Goal: Information Seeking & Learning: Learn about a topic

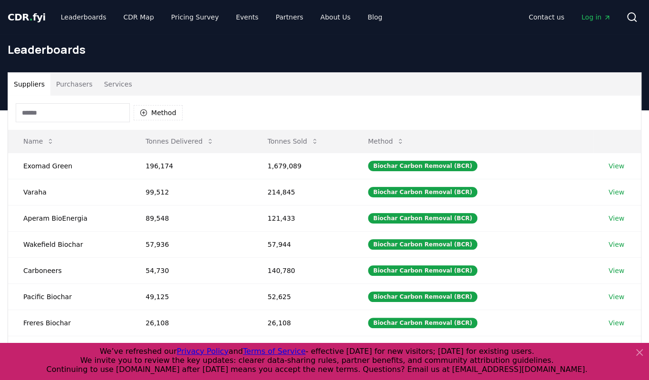
click at [636, 352] on icon at bounding box center [638, 351] width 11 height 11
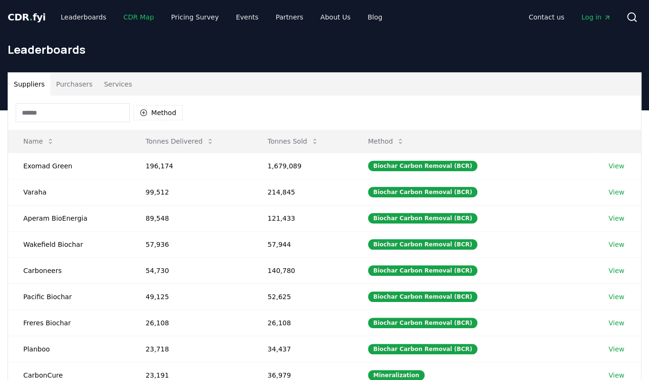
click at [128, 14] on link "CDR Map" at bounding box center [139, 17] width 46 height 17
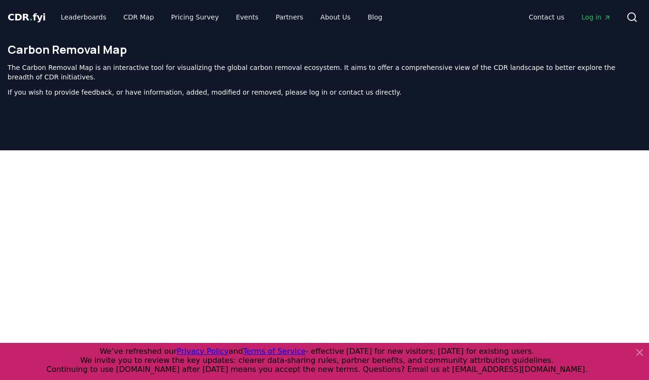
click at [637, 351] on icon at bounding box center [639, 352] width 6 height 6
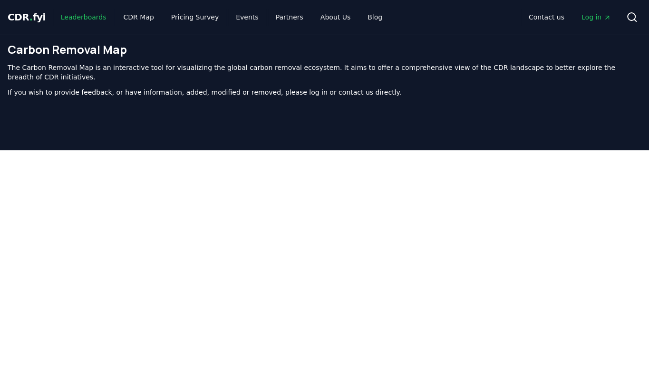
click at [77, 12] on link "Leaderboards" at bounding box center [83, 17] width 61 height 17
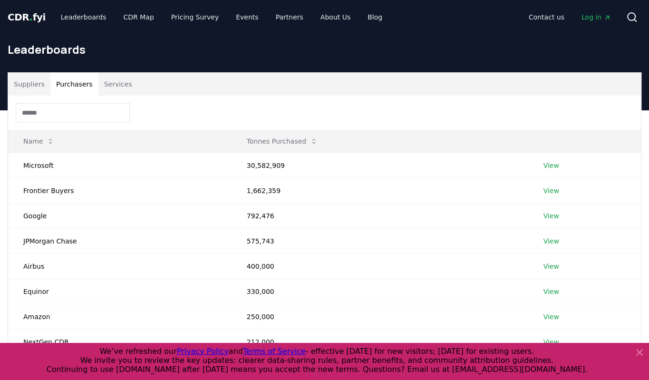
click at [69, 83] on button "Purchasers" at bounding box center [74, 84] width 48 height 23
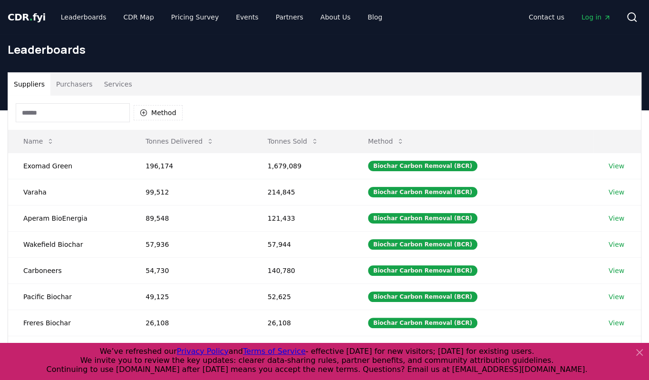
click at [27, 83] on button "Suppliers" at bounding box center [29, 84] width 42 height 23
click at [37, 19] on span "CDR . fyi" at bounding box center [27, 16] width 38 height 11
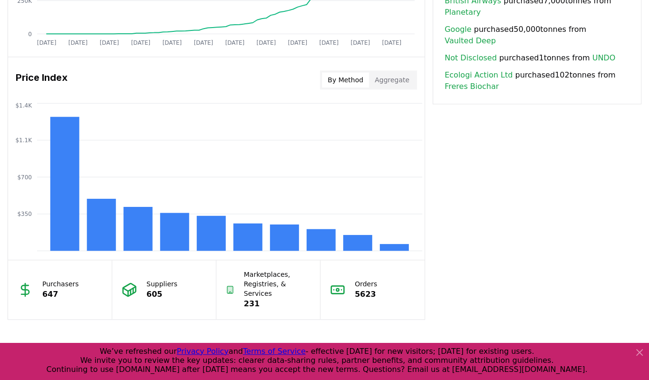
scroll to position [739, 0]
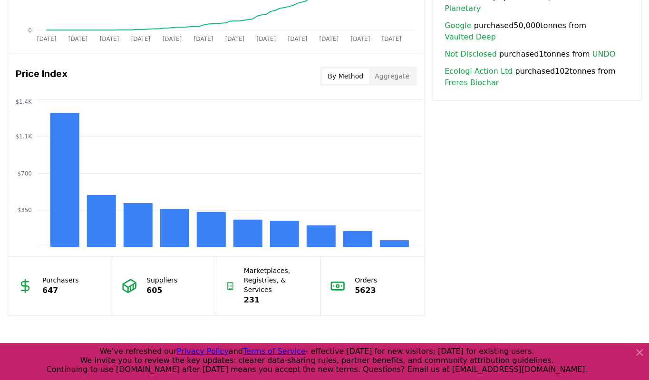
click at [385, 78] on button "Aggregate" at bounding box center [392, 75] width 46 height 15
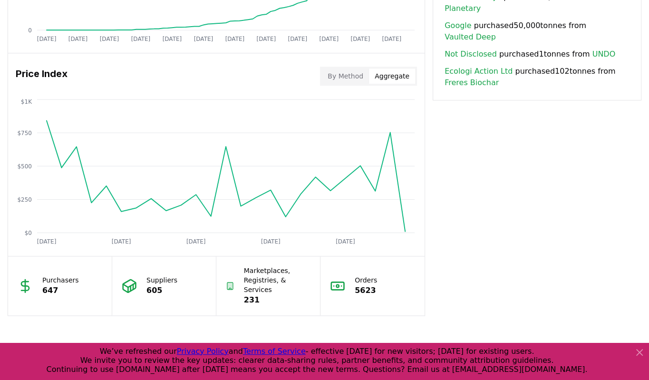
click at [273, 271] on p "Marketplaces, Registries, & Services" at bounding box center [277, 280] width 67 height 29
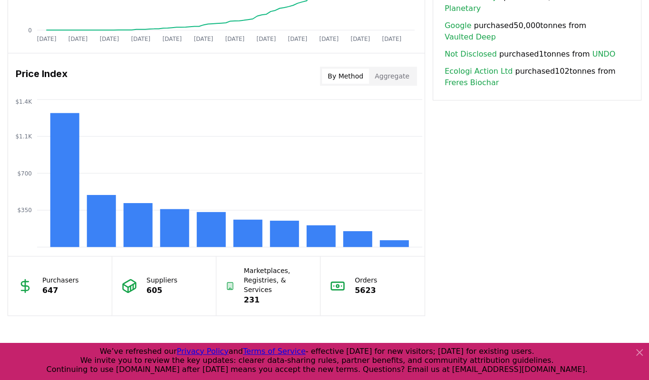
click at [344, 74] on button "By Method" at bounding box center [345, 75] width 47 height 15
click at [358, 285] on p "5623" at bounding box center [365, 290] width 22 height 11
click at [42, 285] on p "647" at bounding box center [60, 290] width 37 height 11
click at [156, 285] on p "605" at bounding box center [161, 290] width 31 height 11
click at [251, 294] on p "231" at bounding box center [277, 299] width 67 height 11
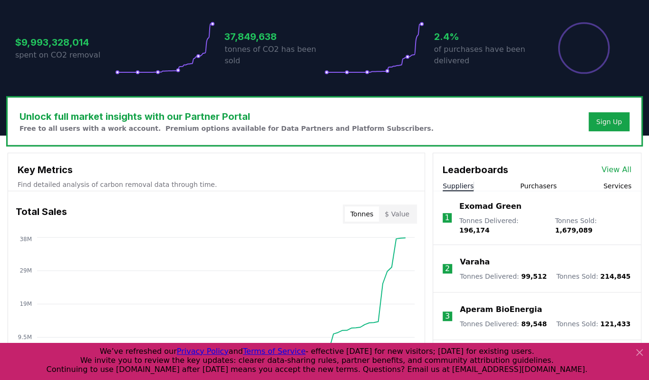
scroll to position [198, 0]
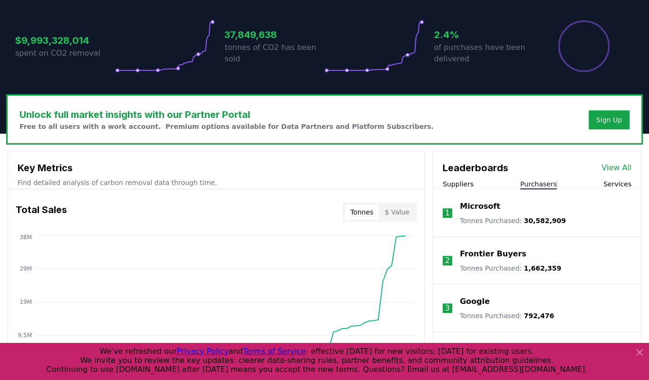
click at [542, 187] on button "Purchasers" at bounding box center [538, 184] width 37 height 10
click at [503, 228] on li "1 Microsoft Tonnes Purchased : 30,582,909" at bounding box center [537, 213] width 208 height 48
click at [636, 350] on icon at bounding box center [639, 352] width 6 height 6
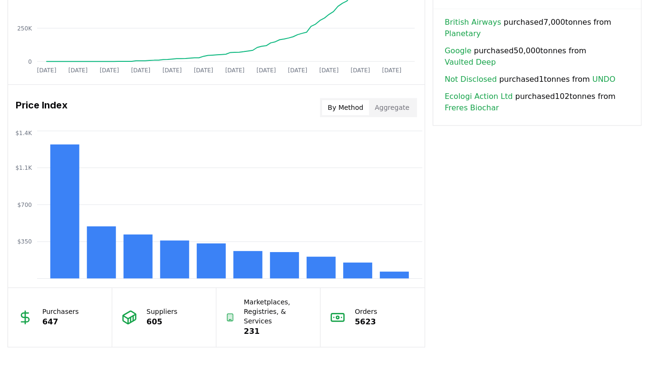
scroll to position [712, 0]
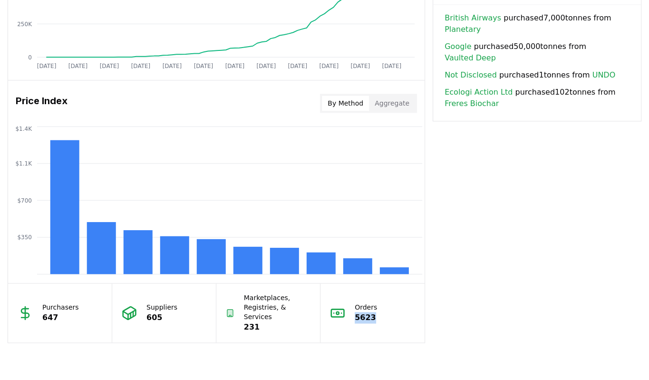
drag, startPoint x: 356, startPoint y: 312, endPoint x: 389, endPoint y: 316, distance: 33.1
click at [389, 316] on div "Orders 5623" at bounding box center [372, 312] width 104 height 59
drag, startPoint x: 389, startPoint y: 316, endPoint x: 377, endPoint y: 319, distance: 11.8
click at [377, 319] on div "Orders 5623" at bounding box center [372, 312] width 104 height 59
click at [260, 321] on p "231" at bounding box center [277, 326] width 67 height 11
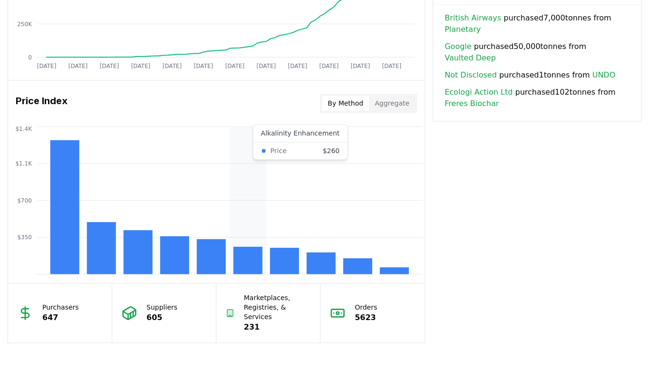
click at [238, 258] on rect at bounding box center [247, 260] width 29 height 28
click at [198, 251] on rect at bounding box center [211, 256] width 29 height 35
click at [158, 250] on icon "$350 $700 $1.1K $1.4K" at bounding box center [216, 200] width 416 height 152
click at [134, 239] on rect at bounding box center [138, 252] width 29 height 44
click at [100, 234] on rect at bounding box center [101, 248] width 29 height 52
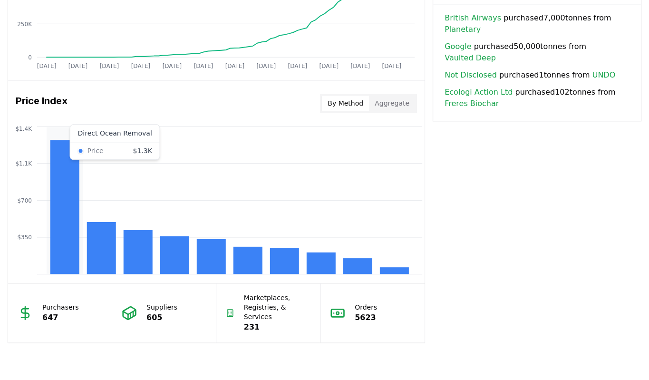
click at [69, 223] on rect at bounding box center [64, 207] width 29 height 134
click at [61, 302] on p "Purchasers" at bounding box center [60, 307] width 37 height 10
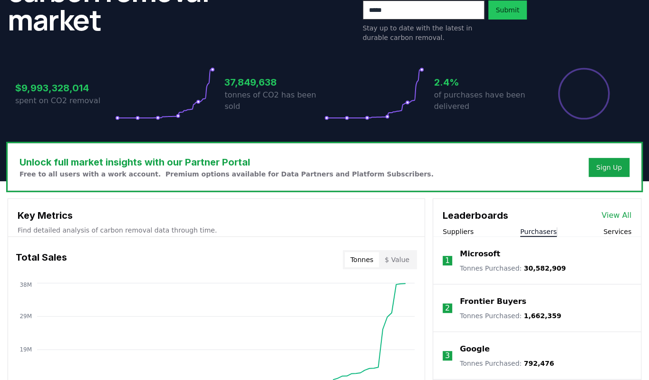
scroll to position [152, 0]
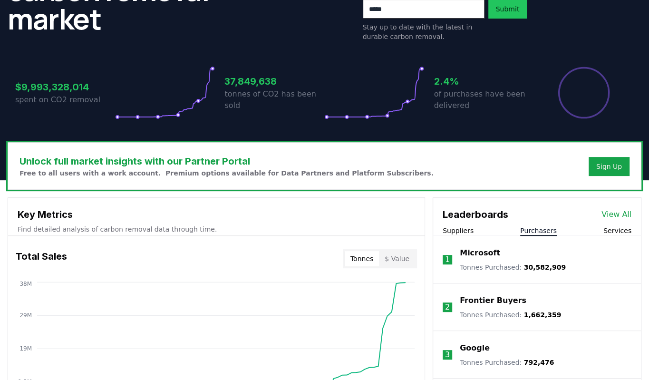
click at [617, 210] on link "View All" at bounding box center [616, 214] width 30 height 11
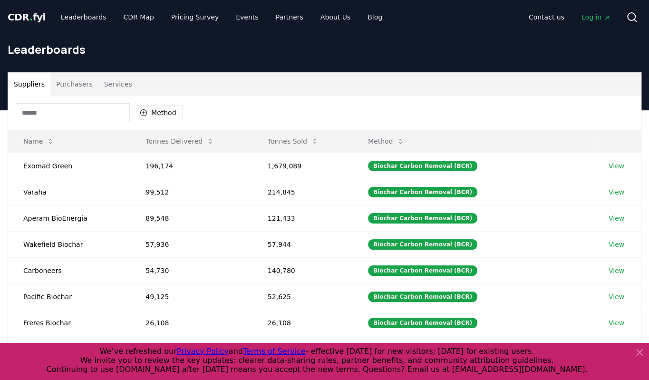
click at [641, 350] on icon at bounding box center [639, 352] width 6 height 6
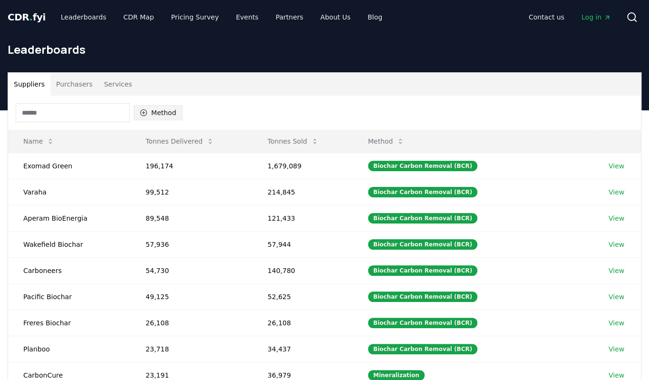
click at [144, 114] on icon "button" at bounding box center [144, 113] width 8 height 8
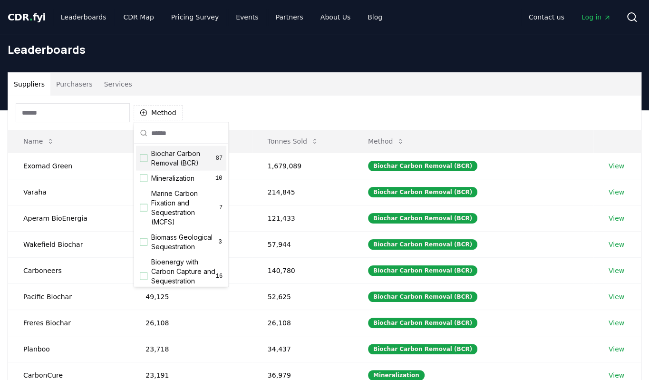
click at [218, 77] on div "Suppliers Purchasers Services" at bounding box center [324, 84] width 632 height 23
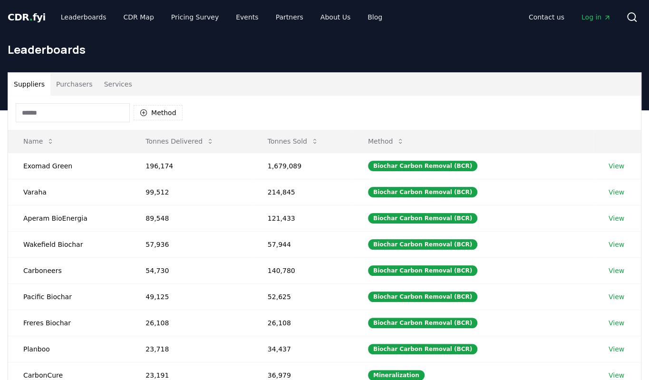
click at [23, 21] on span "CDR . fyi" at bounding box center [27, 16] width 38 height 11
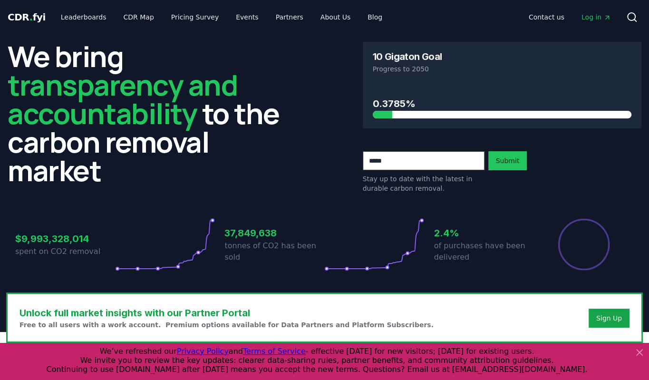
click at [640, 351] on icon at bounding box center [639, 352] width 6 height 6
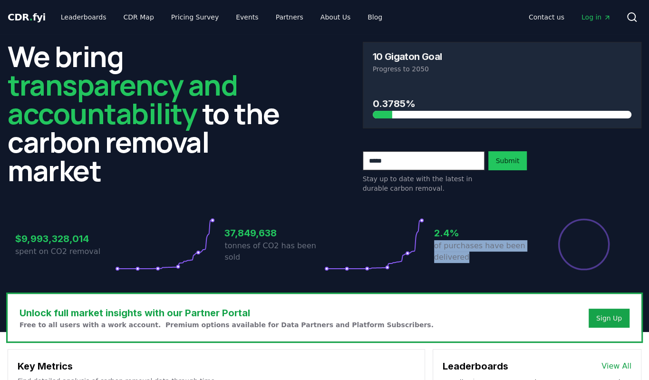
drag, startPoint x: 436, startPoint y: 246, endPoint x: 480, endPoint y: 258, distance: 46.2
click at [480, 258] on p "of purchases have been delivered" at bounding box center [484, 251] width 100 height 23
drag, startPoint x: 480, startPoint y: 258, endPoint x: 465, endPoint y: 258, distance: 15.7
click at [465, 258] on p "of purchases have been delivered" at bounding box center [484, 251] width 100 height 23
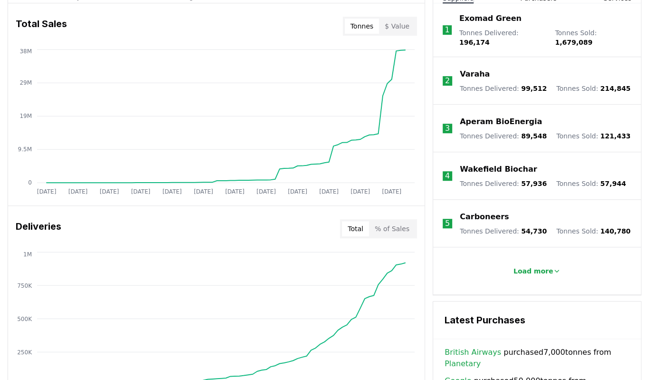
scroll to position [387, 0]
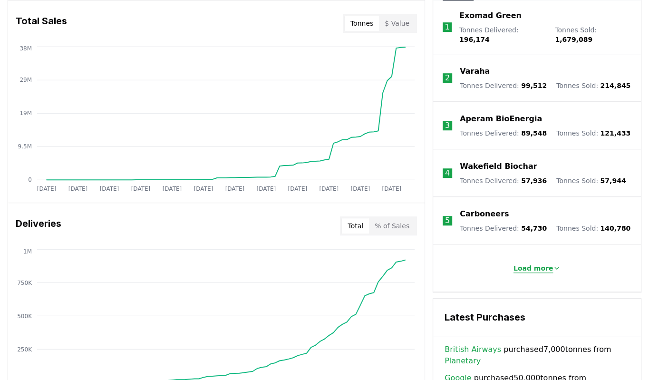
click at [526, 263] on p "Load more" at bounding box center [533, 268] width 40 height 10
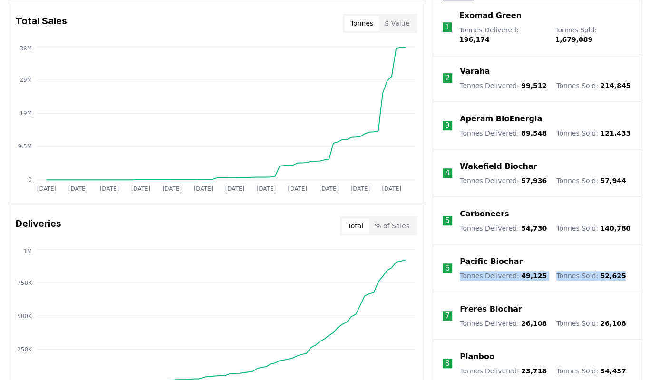
drag, startPoint x: 460, startPoint y: 269, endPoint x: 613, endPoint y: 274, distance: 153.1
click at [613, 274] on li "6 Pacific Biochar Tonnes Delivered : 49,125 Tonnes Sold : 52,625" at bounding box center [537, 268] width 208 height 48
drag, startPoint x: 613, startPoint y: 274, endPoint x: 584, endPoint y: 290, distance: 32.5
click at [584, 292] on li "7 Freres Biochar Tonnes Delivered : 26,108 Tonnes Sold : 26,108" at bounding box center [537, 316] width 208 height 48
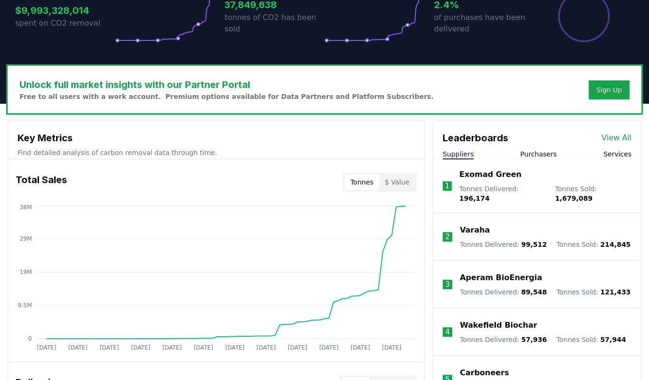
scroll to position [0, 0]
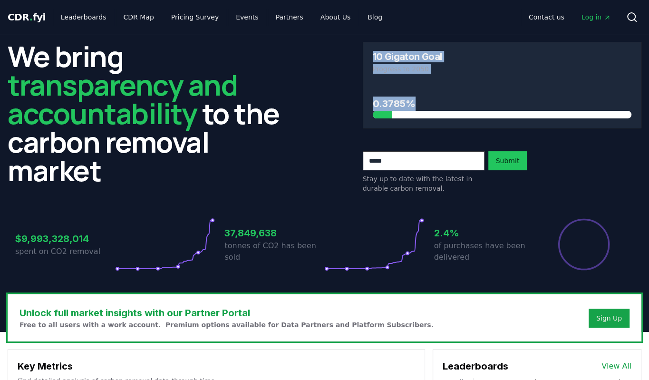
drag, startPoint x: 373, startPoint y: 57, endPoint x: 438, endPoint y: 111, distance: 84.0
click at [438, 111] on div "10 Gigaton Goal Progress to 2050 0.3785%" at bounding box center [502, 85] width 279 height 86
drag, startPoint x: 438, startPoint y: 111, endPoint x: 360, endPoint y: 116, distance: 78.5
click at [360, 116] on div "We bring transparency and accountability to the carbon removal market 10 Gigato…" at bounding box center [324, 117] width 633 height 151
click at [593, 19] on span "Log in" at bounding box center [595, 17] width 29 height 10
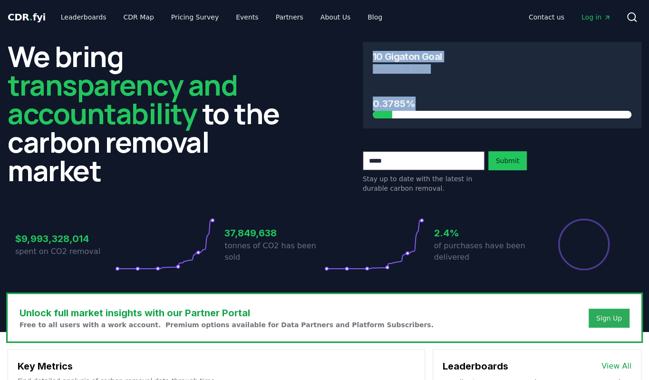
click at [610, 323] on button "Sign Up" at bounding box center [608, 317] width 41 height 19
click at [613, 323] on button "Sign Up" at bounding box center [608, 317] width 41 height 19
click at [90, 16] on link "Leaderboards" at bounding box center [83, 17] width 61 height 17
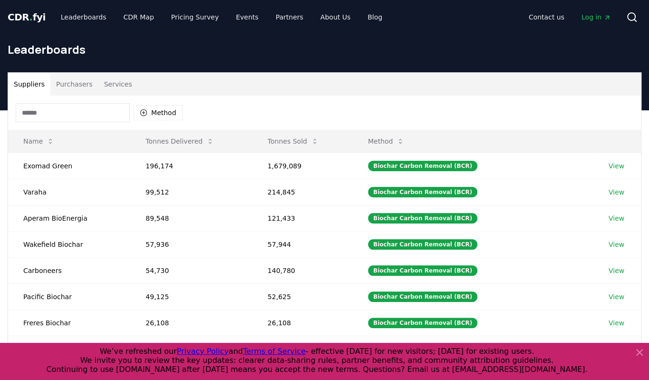
click at [639, 351] on icon at bounding box center [638, 351] width 11 height 11
